Goal: Obtain resource: Download file/media

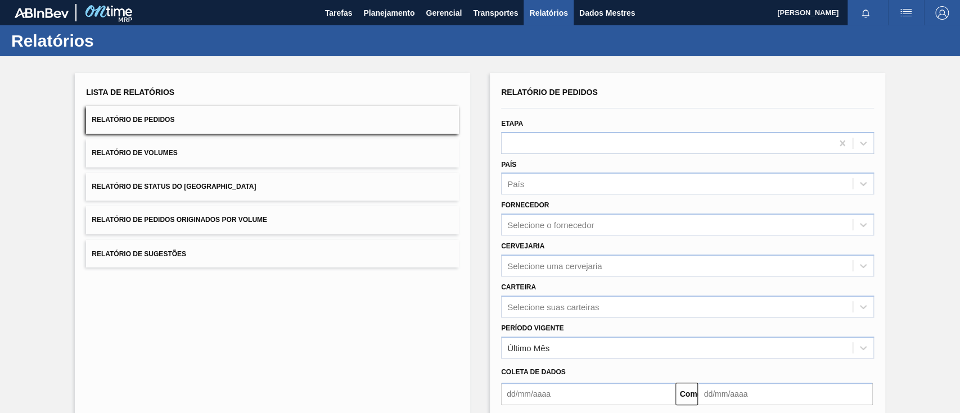
click at [306, 225] on button "Relatório de Pedidos Originados por Volume" at bounding box center [272, 220] width 373 height 28
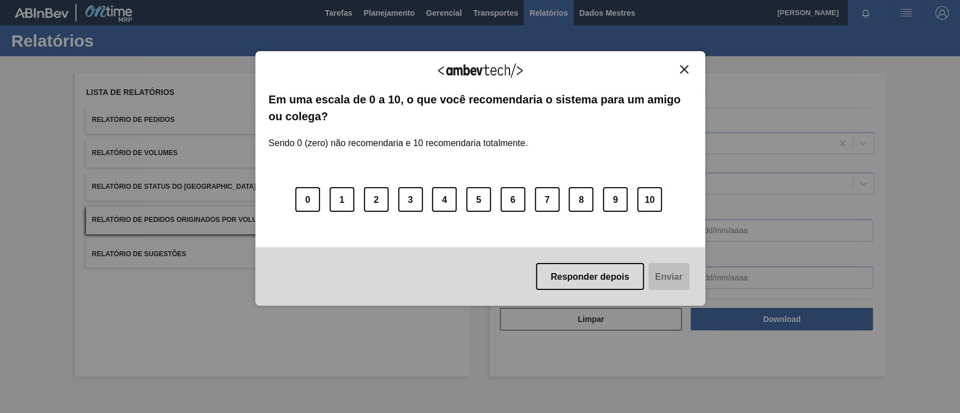
click at [678, 67] on button "Fechar" at bounding box center [683, 70] width 15 height 10
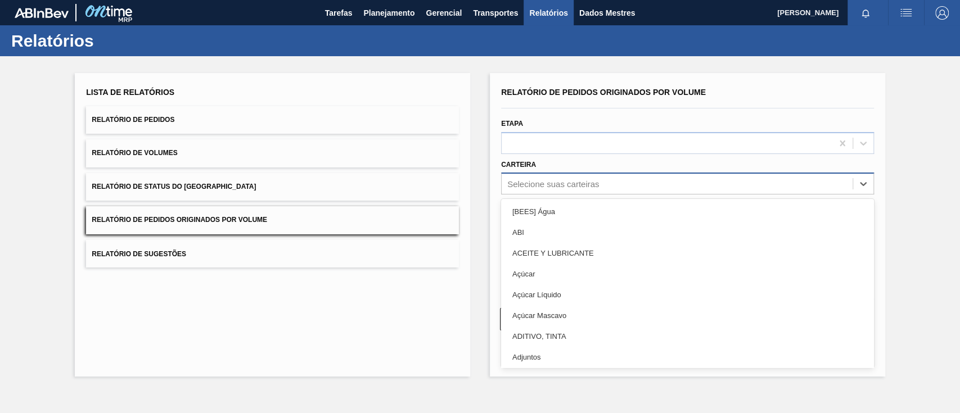
click at [520, 188] on div "Selecione suas carteiras" at bounding box center [676, 184] width 351 height 16
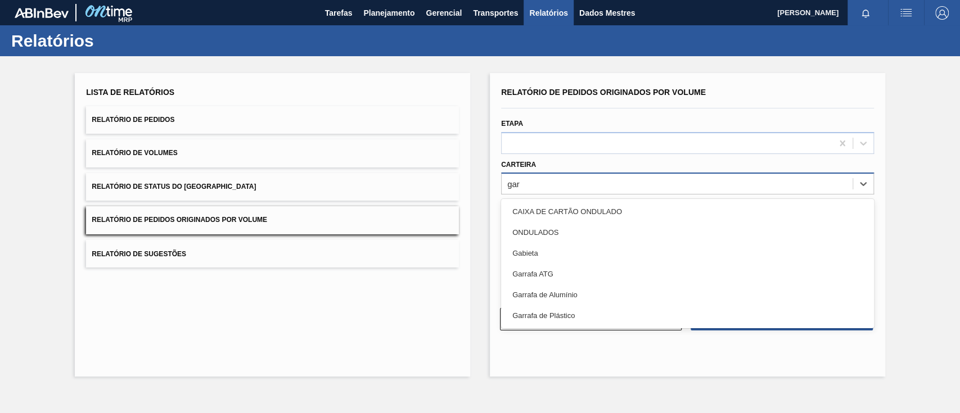
type input "ga"
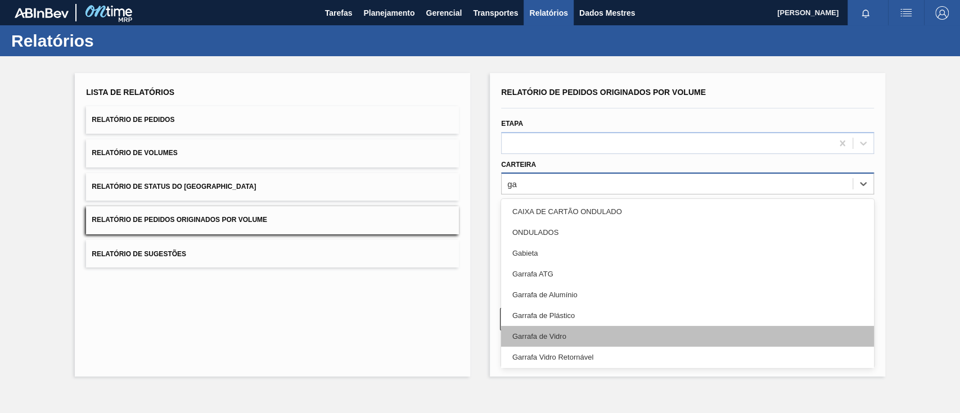
click at [578, 335] on div "Garrafa de Vidro" at bounding box center [687, 336] width 373 height 21
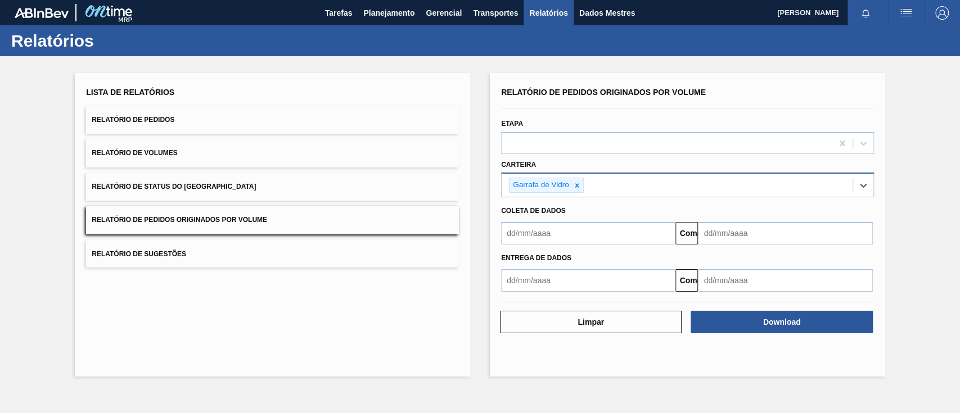
click at [553, 239] on input "text" at bounding box center [588, 233] width 174 height 22
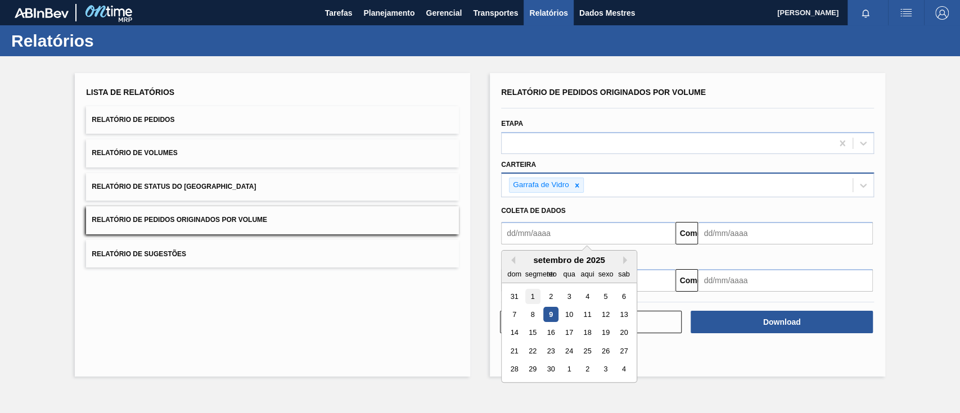
click at [533, 295] on font "1" at bounding box center [533, 296] width 4 height 8
type input "[DATE]"
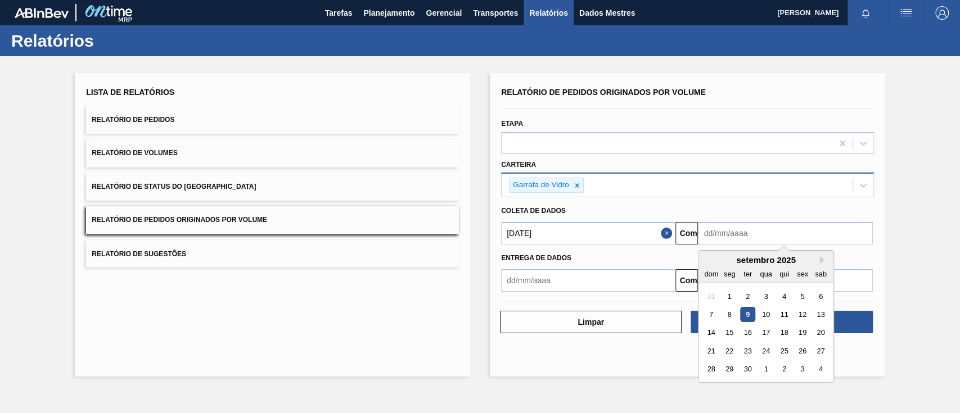
click at [712, 237] on input "text" at bounding box center [785, 233] width 174 height 22
click at [815, 314] on div "13" at bounding box center [820, 314] width 15 height 15
type input "[DATE]"
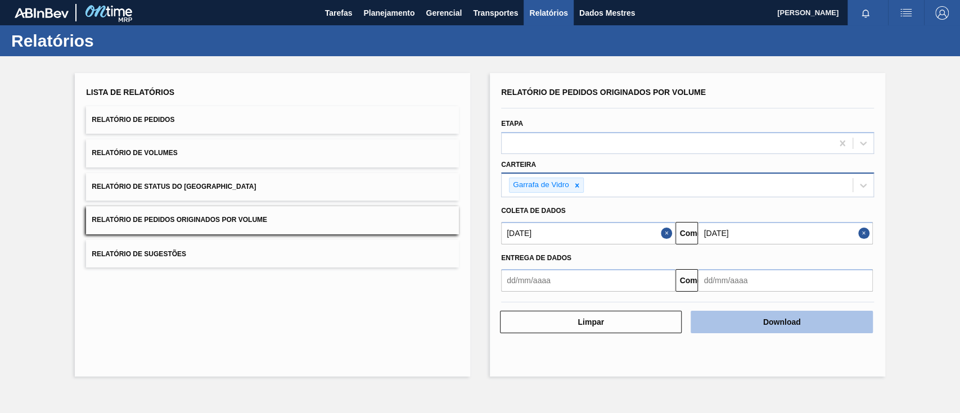
click at [822, 321] on button "Download" at bounding box center [781, 322] width 182 height 22
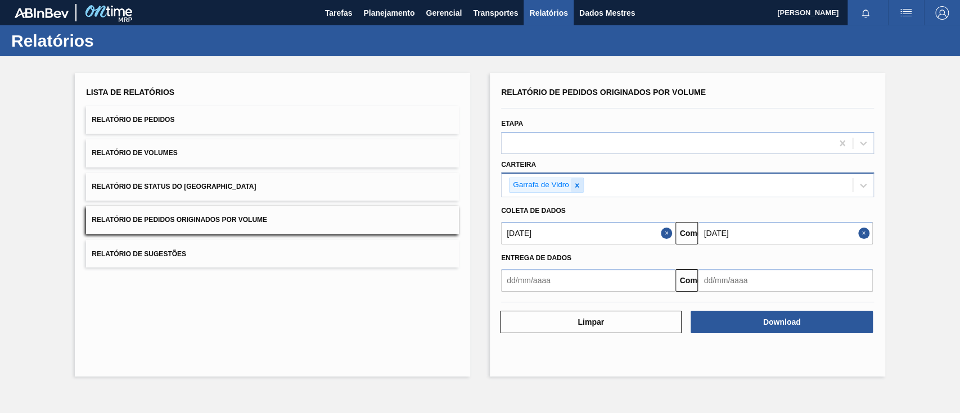
click at [575, 187] on icon at bounding box center [577, 186] width 8 height 8
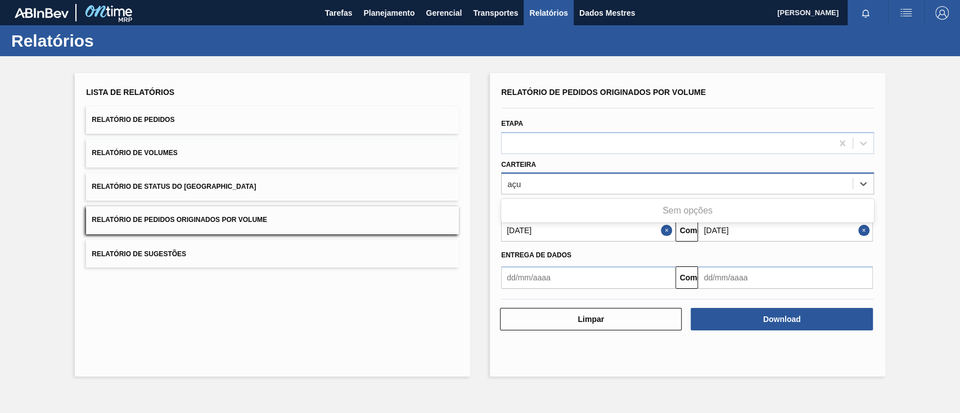
type input "aç"
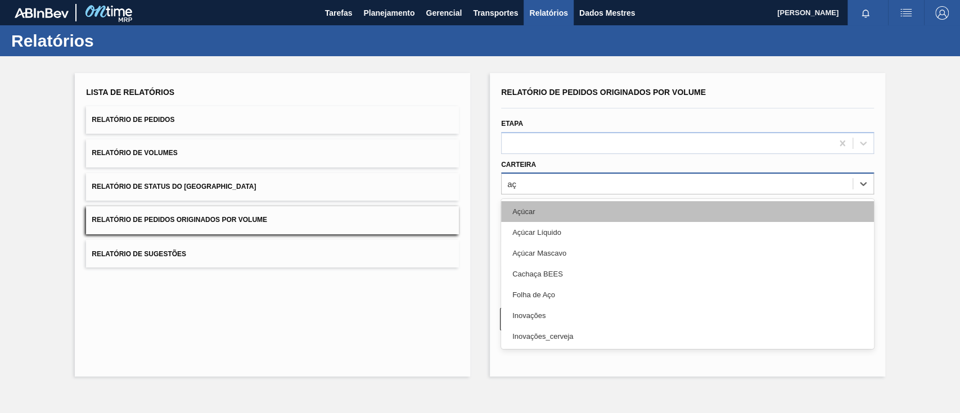
click at [563, 214] on div "Açúcar" at bounding box center [687, 211] width 373 height 21
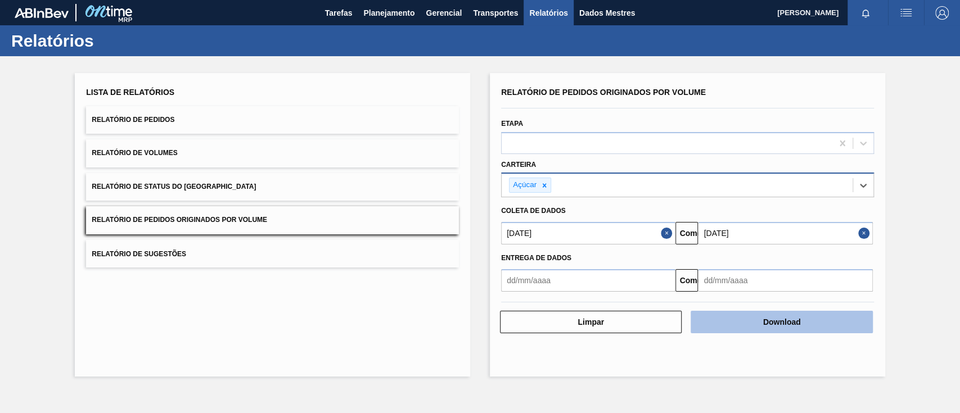
click at [800, 320] on font "Download" at bounding box center [782, 322] width 38 height 9
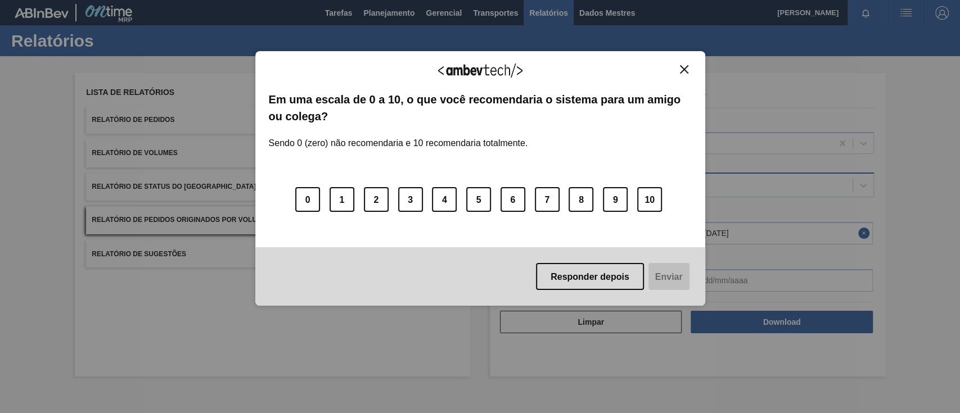
click at [681, 74] on div "Agradecemos seu feedback!" at bounding box center [480, 78] width 423 height 26
click at [683, 70] on img "Fechar" at bounding box center [684, 69] width 8 height 8
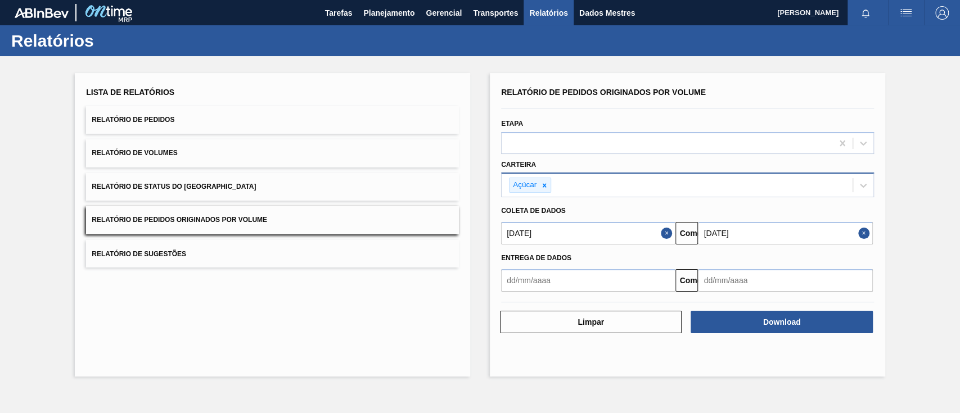
click at [289, 210] on button "Relatório de Pedidos Originados por Volume" at bounding box center [272, 220] width 373 height 28
